Goal: Information Seeking & Learning: Find specific page/section

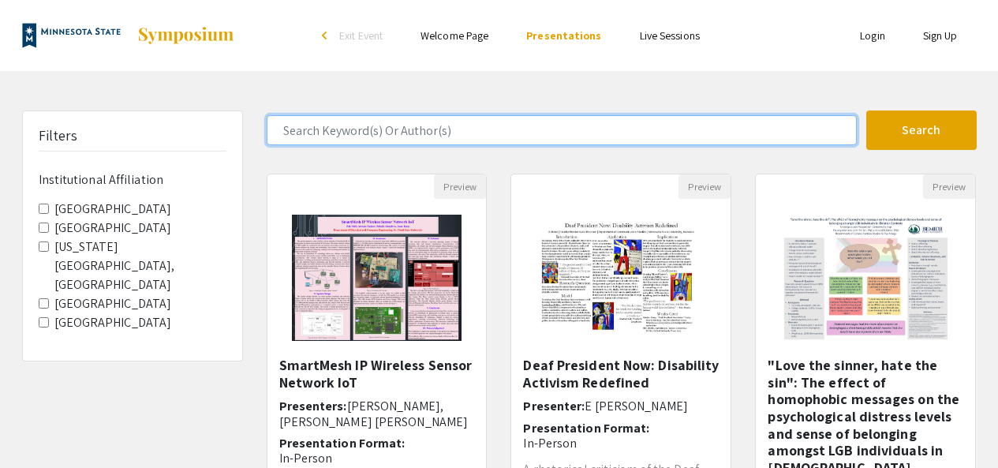
click at [328, 125] on input "Search Keyword(s) Or Author(s)" at bounding box center [562, 130] width 590 height 30
type input "[PERSON_NAME]"
click at [867, 110] on button "Search" at bounding box center [922, 129] width 110 height 39
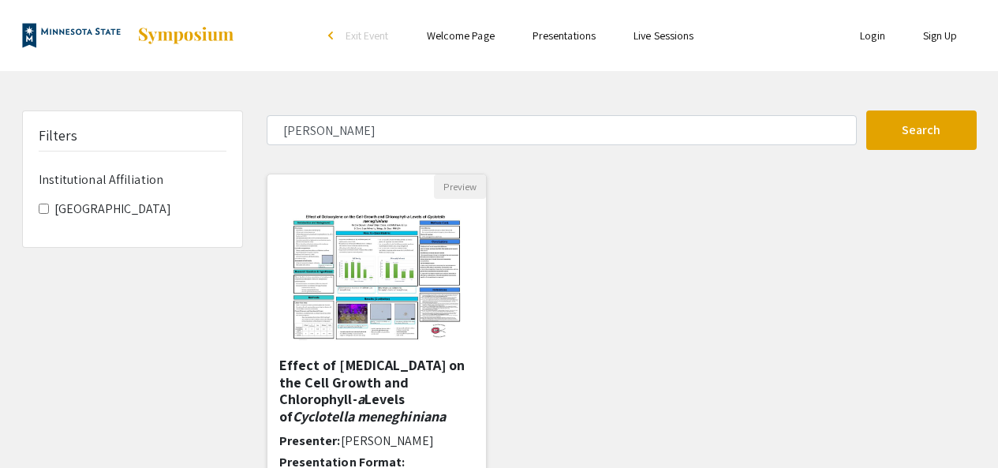
click at [332, 254] on img at bounding box center [377, 278] width 200 height 158
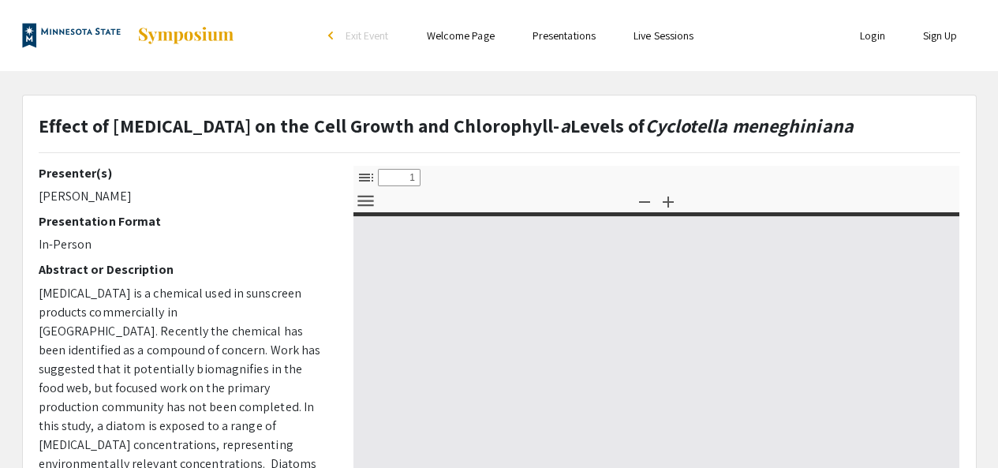
select select "custom"
type input "0"
select select "custom"
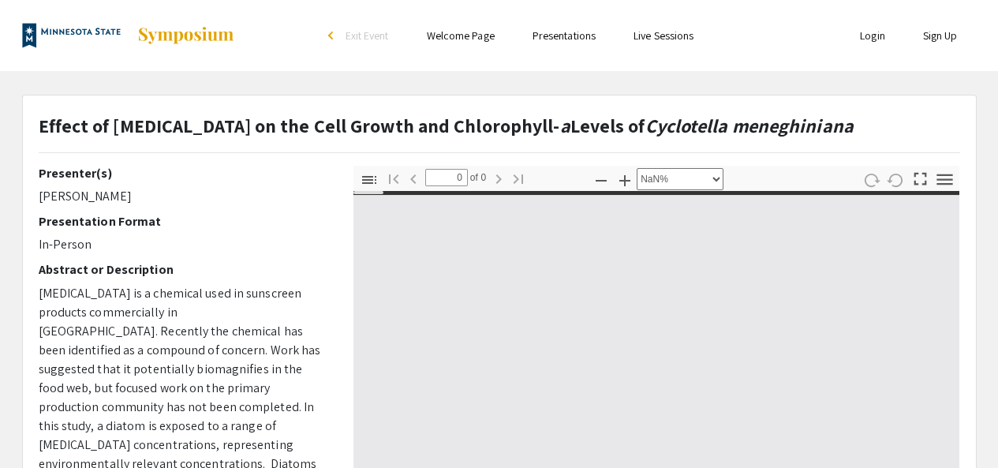
type input "1"
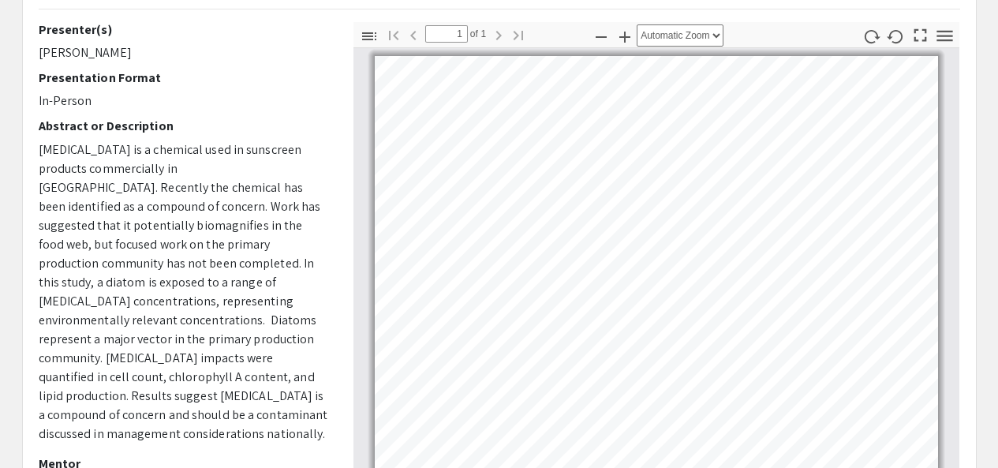
scroll to position [158, 0]
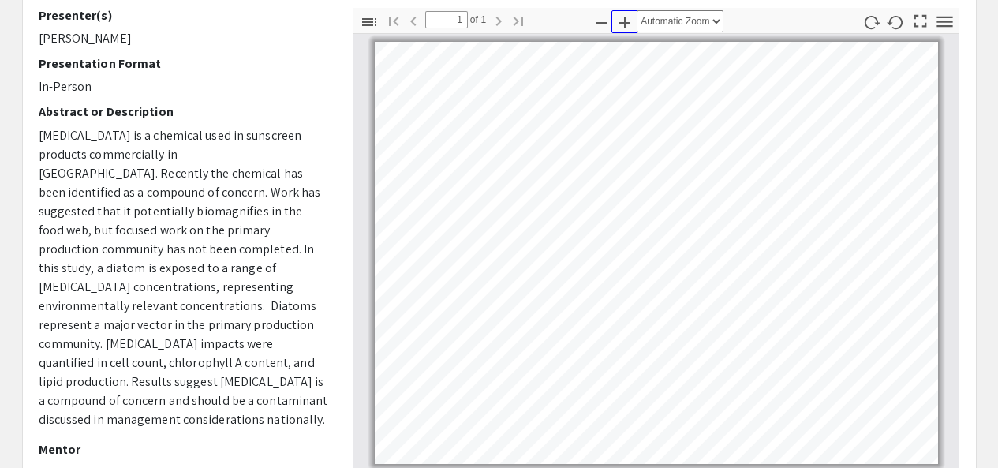
click at [625, 21] on icon "button" at bounding box center [625, 22] width 11 height 11
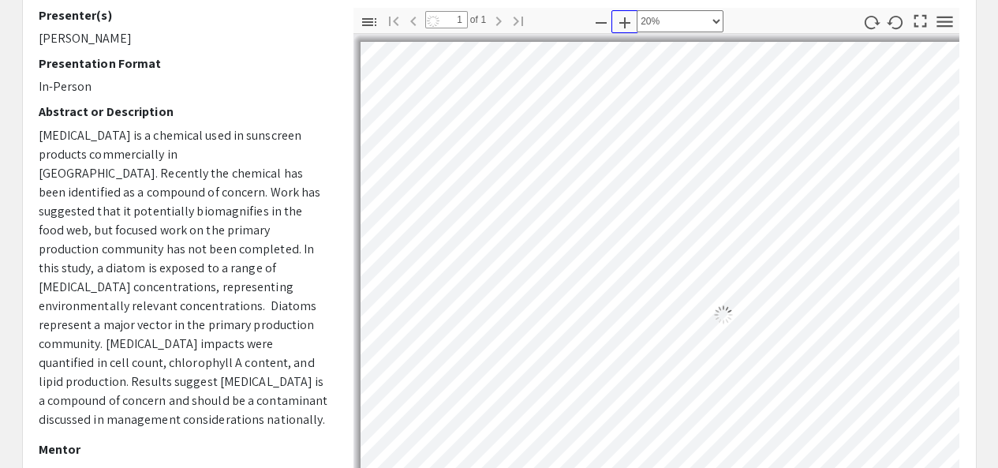
click at [625, 21] on icon "button" at bounding box center [625, 22] width 11 height 11
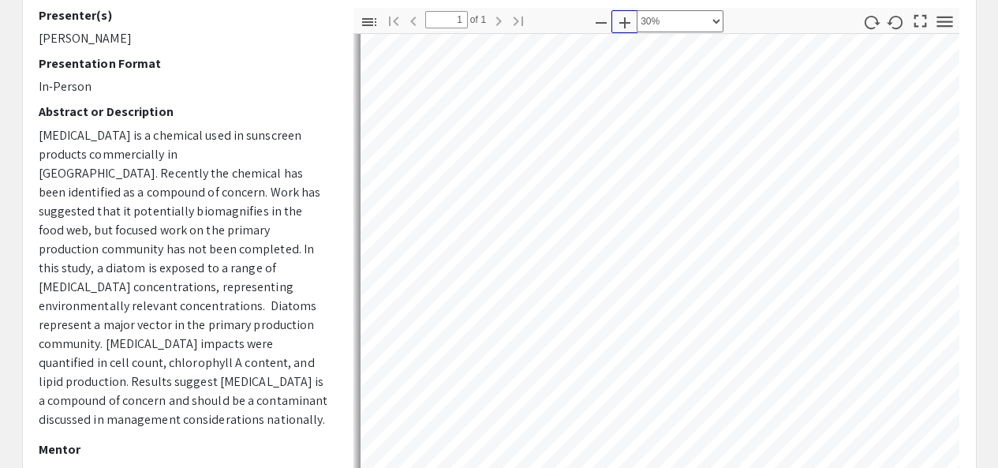
scroll to position [318, 0]
click at [605, 28] on icon "button" at bounding box center [601, 22] width 19 height 19
select select "custom"
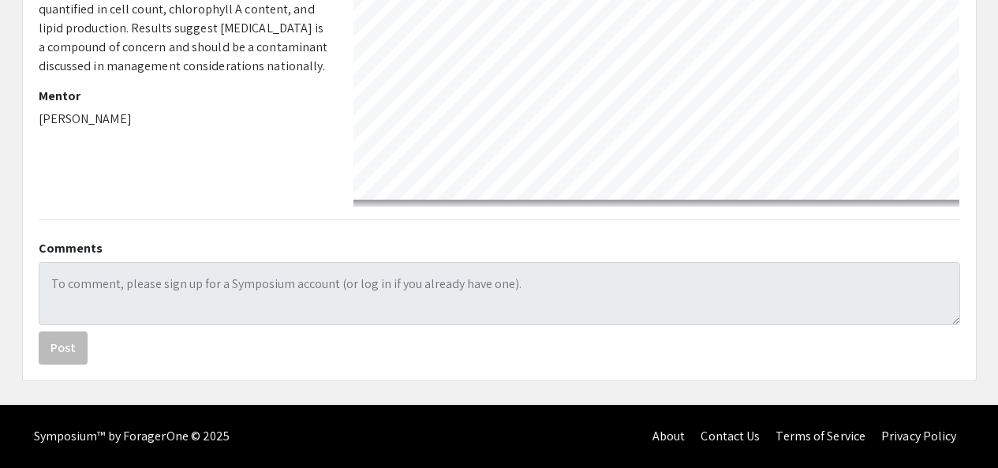
scroll to position [0, 0]
